Goal: Find specific page/section: Find specific page/section

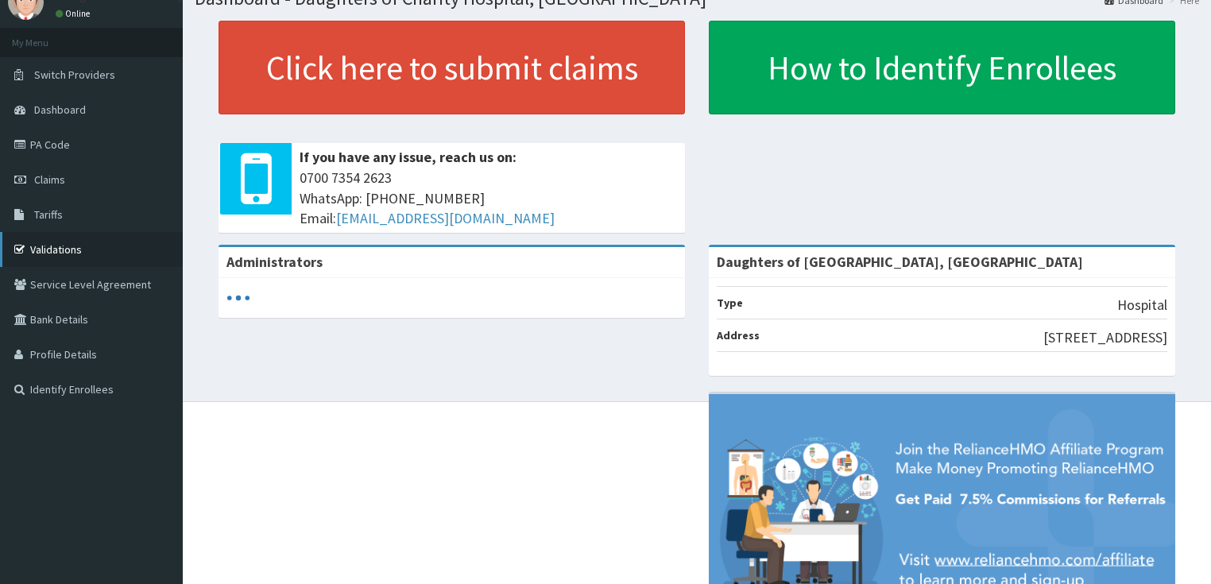
click at [127, 249] on link "Validations" at bounding box center [91, 249] width 183 height 35
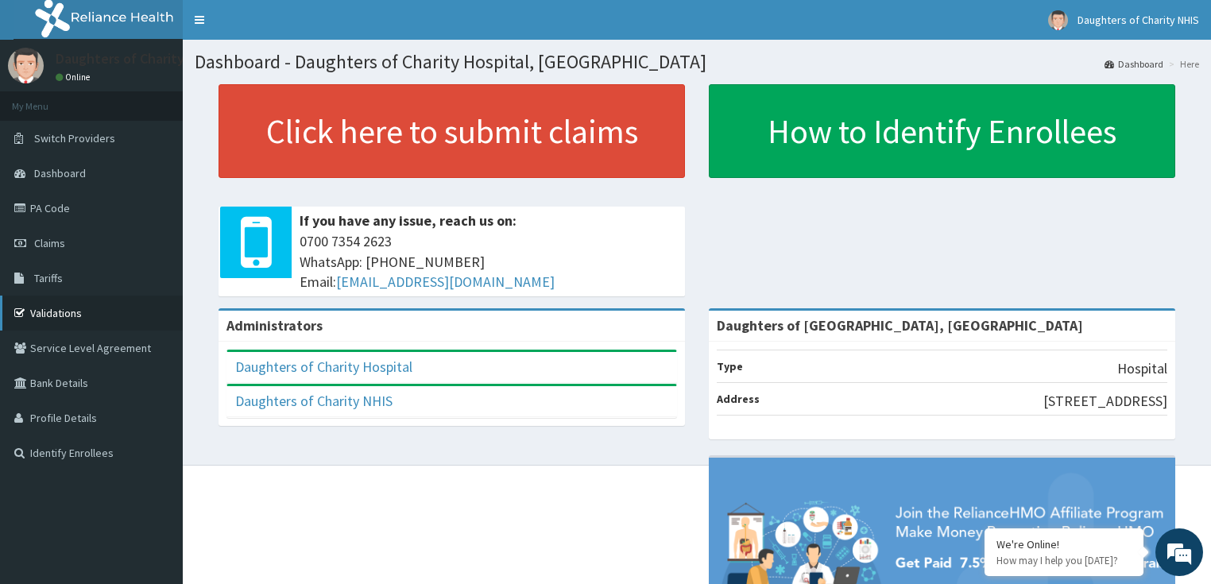
click at [118, 307] on link "Validations" at bounding box center [91, 313] width 183 height 35
